Goal: Navigation & Orientation: Find specific page/section

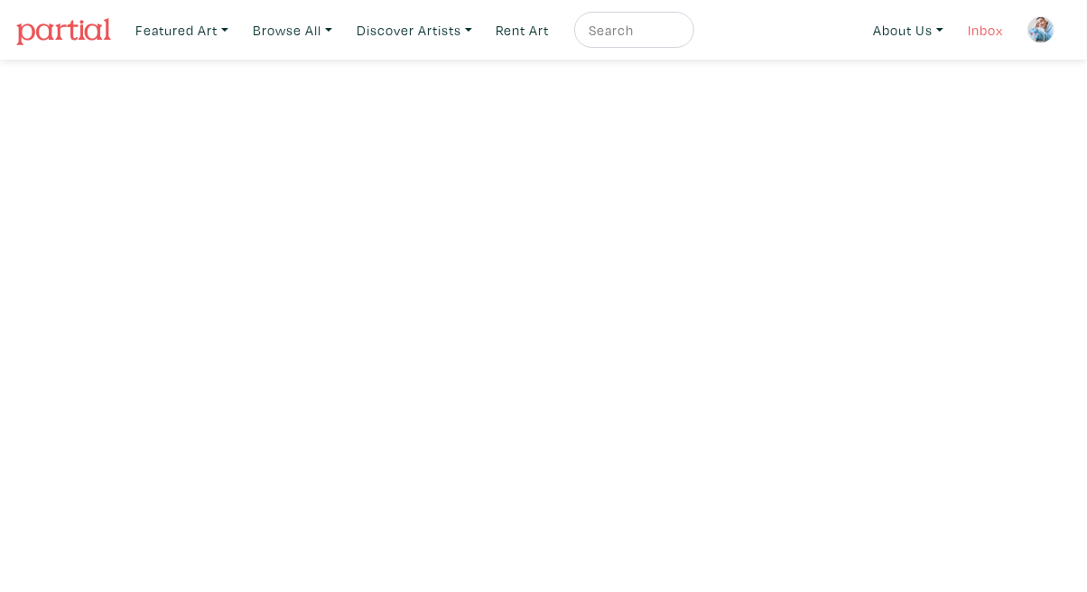
click at [993, 35] on link "Inbox" at bounding box center [985, 30] width 51 height 37
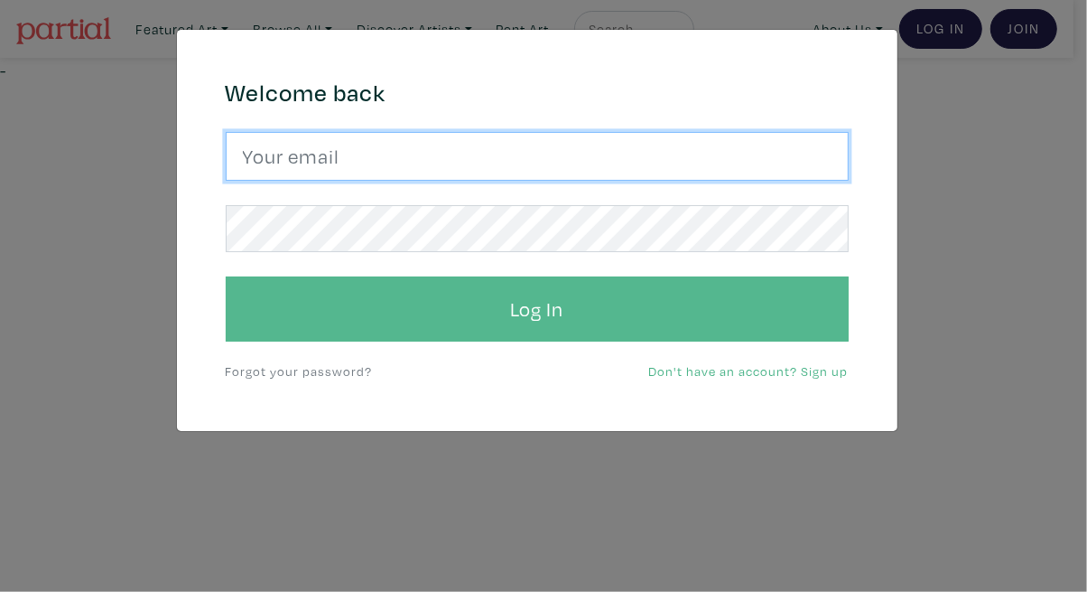
type input "tylerburey1@gmail.com"
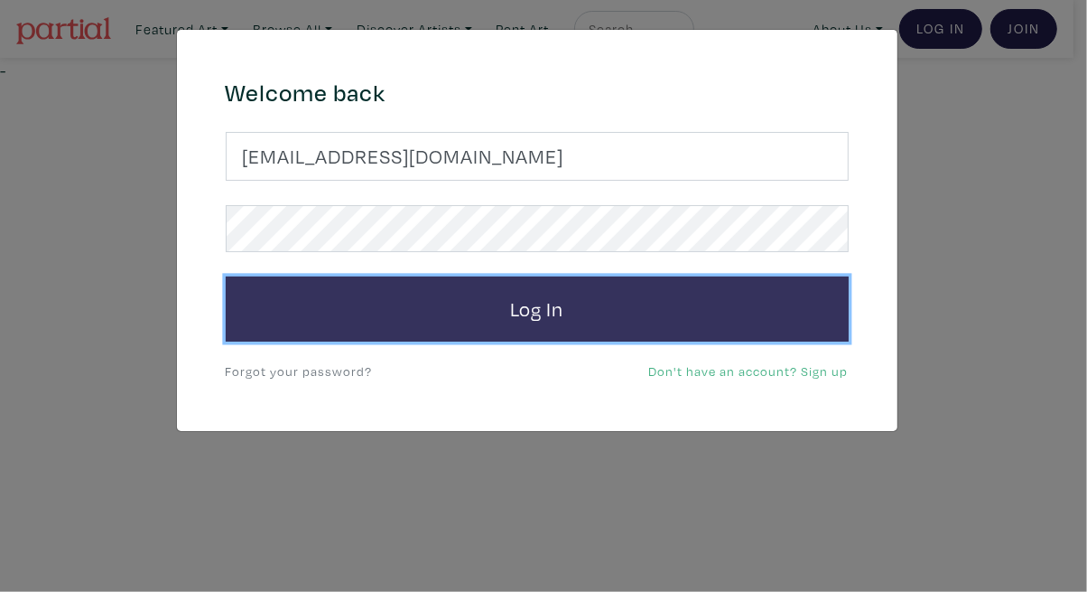
click at [610, 336] on button "Log In" at bounding box center [537, 308] width 623 height 65
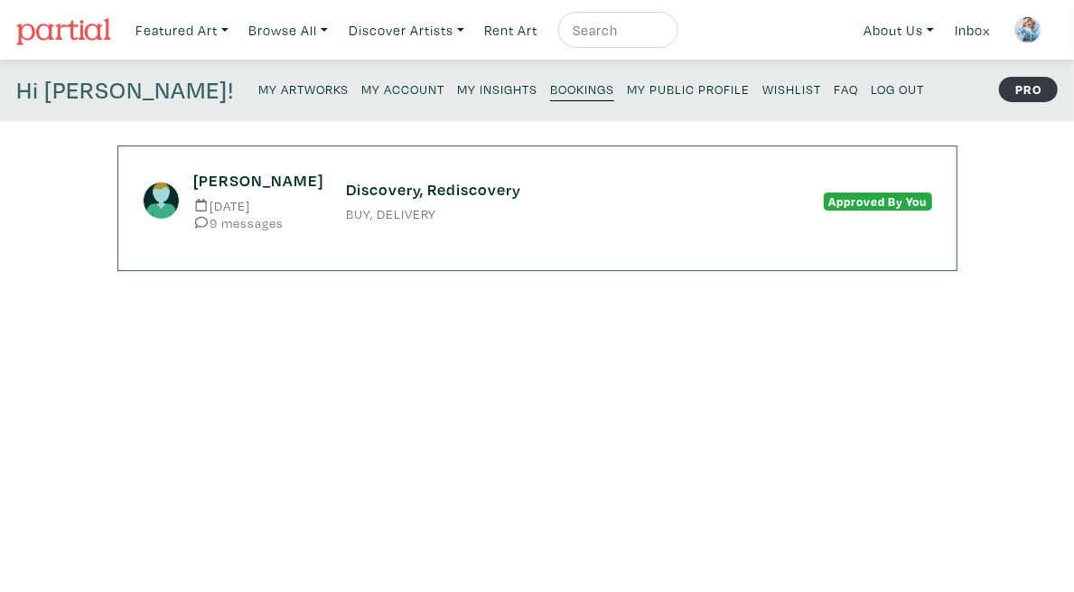
click at [361, 89] on small "My Account" at bounding box center [402, 88] width 83 height 17
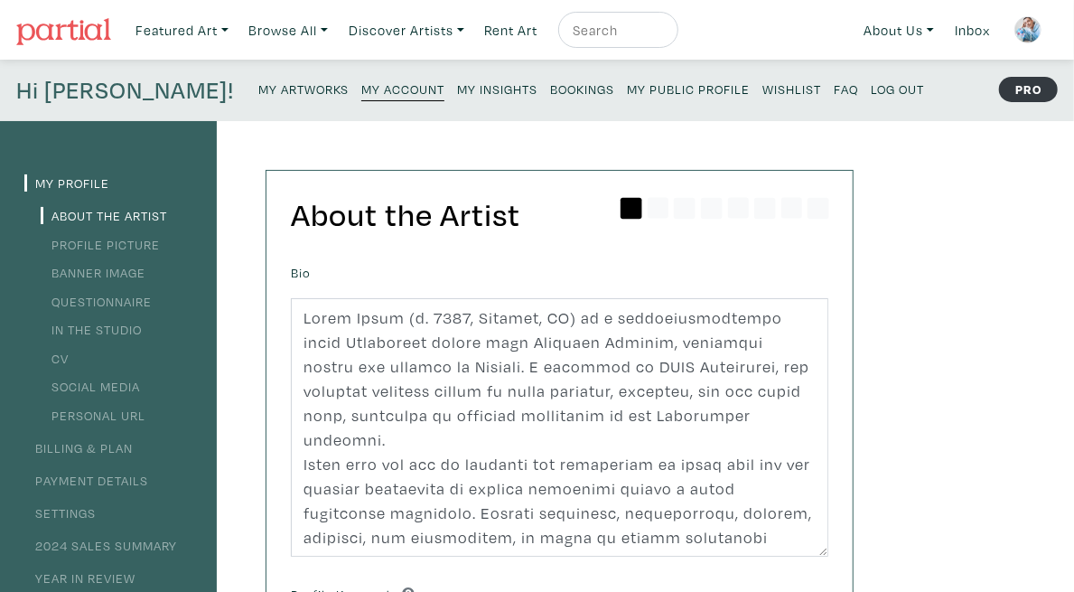
click at [258, 98] on link "My Artworks" at bounding box center [303, 88] width 90 height 24
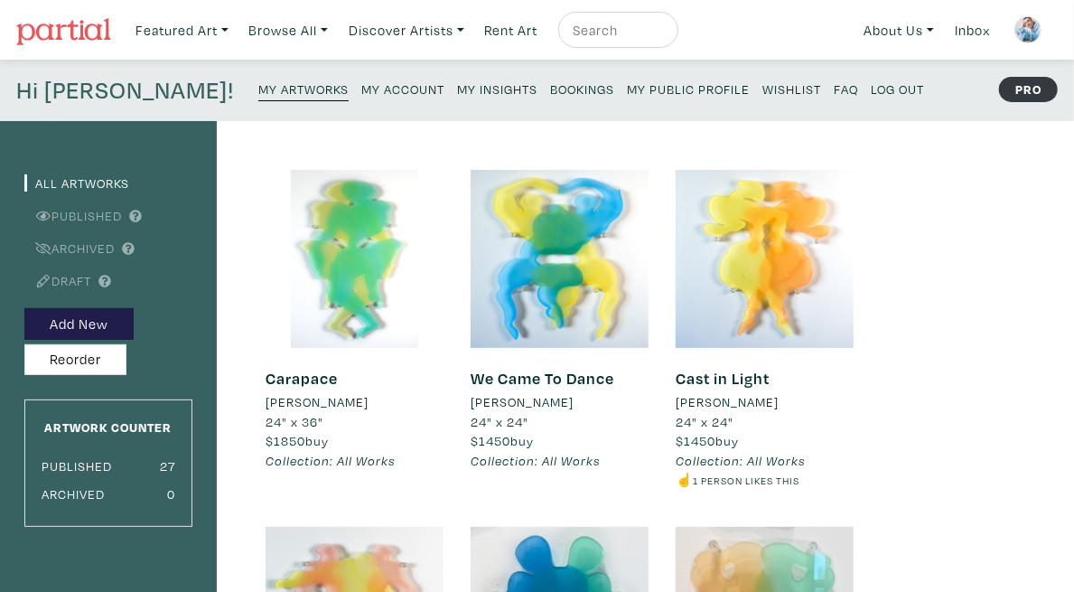
click at [627, 91] on small "My Public Profile" at bounding box center [688, 88] width 123 height 17
